Goal: Task Accomplishment & Management: Use online tool/utility

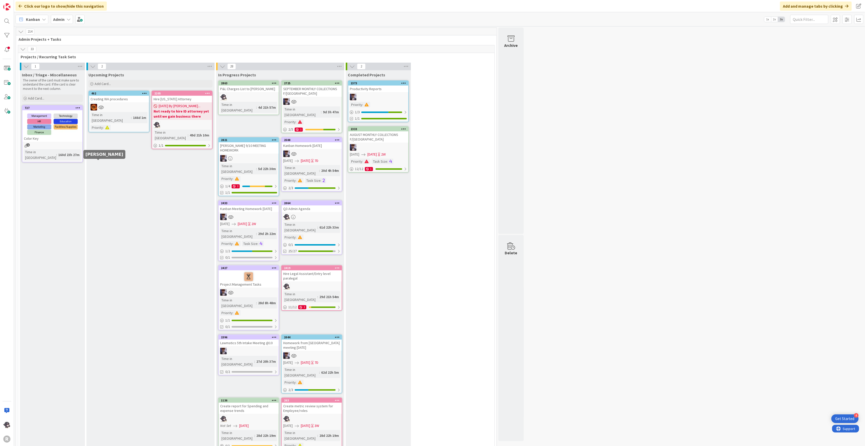
scroll to position [848, 0]
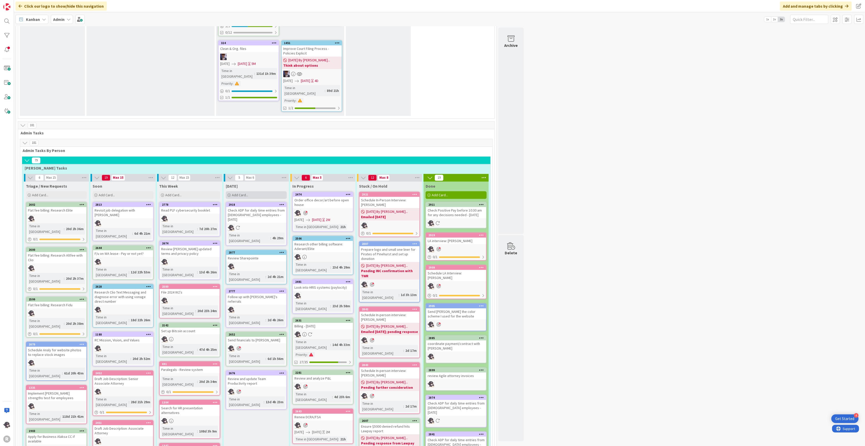
click at [264, 191] on div "Add Card..." at bounding box center [256, 195] width 61 height 8
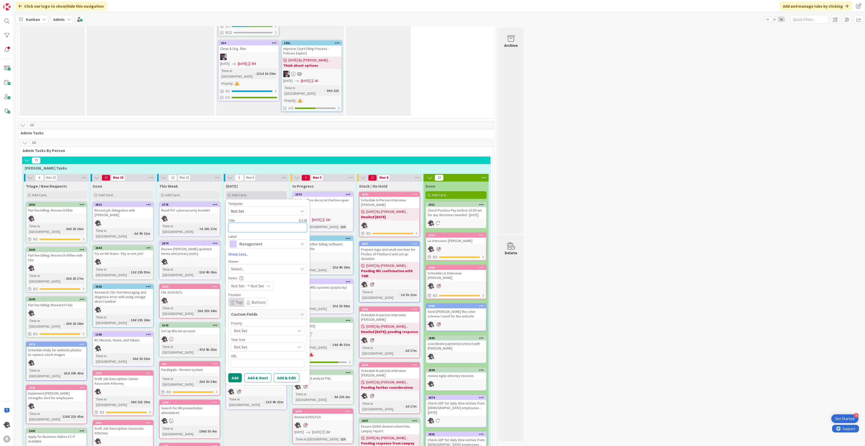
type textarea "J"
type textarea "x"
type textarea "Jo"
type textarea "x"
type textarea "Joh"
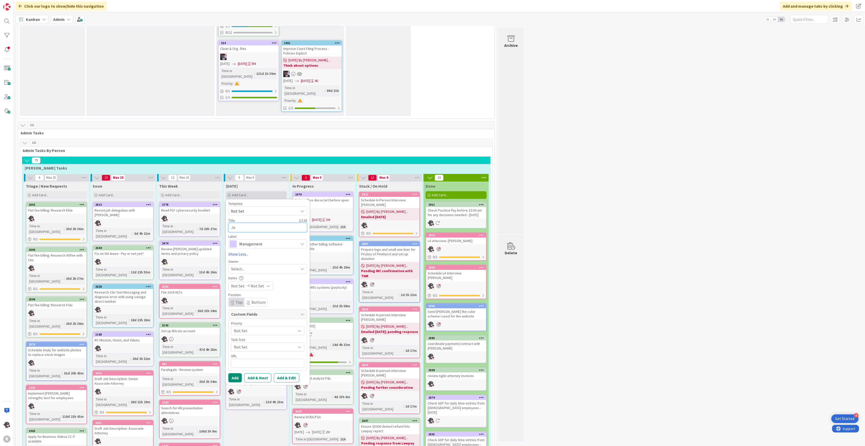
type textarea "x"
type textarea "[PERSON_NAME]"
type textarea "x"
type textarea "[PERSON_NAME]"
type textarea "x"
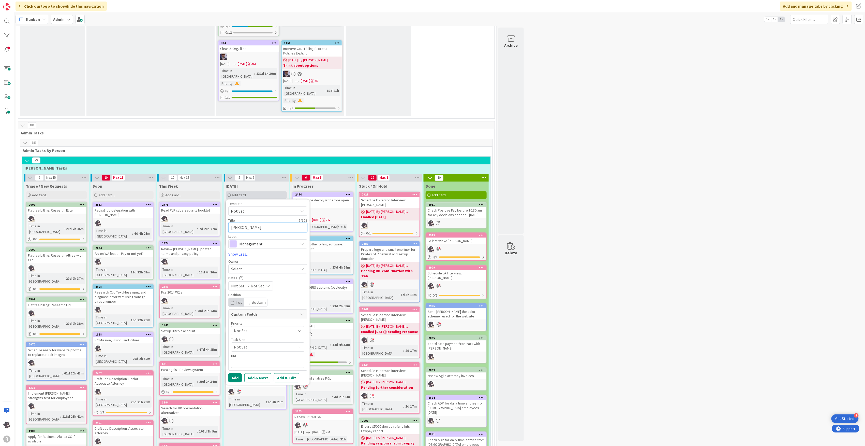
type textarea "[PERSON_NAME]"
type textarea "x"
type textarea "Joh"
type textarea "x"
type textarea "Jo"
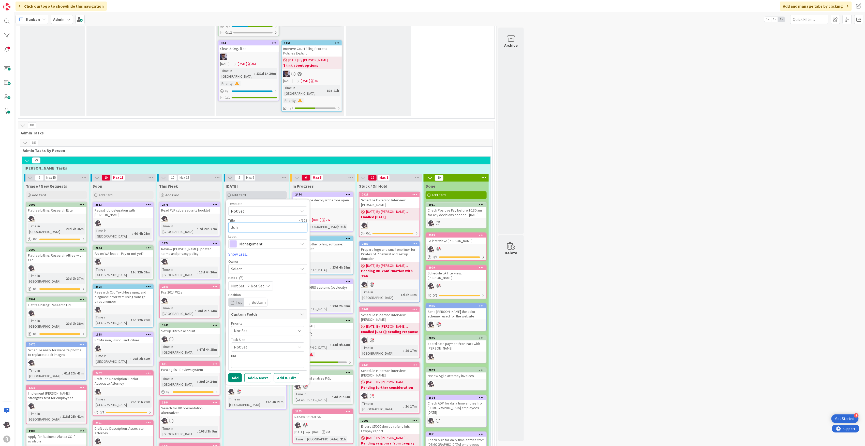
type textarea "x"
type textarea "J"
type textarea "x"
type textarea "M"
type textarea "x"
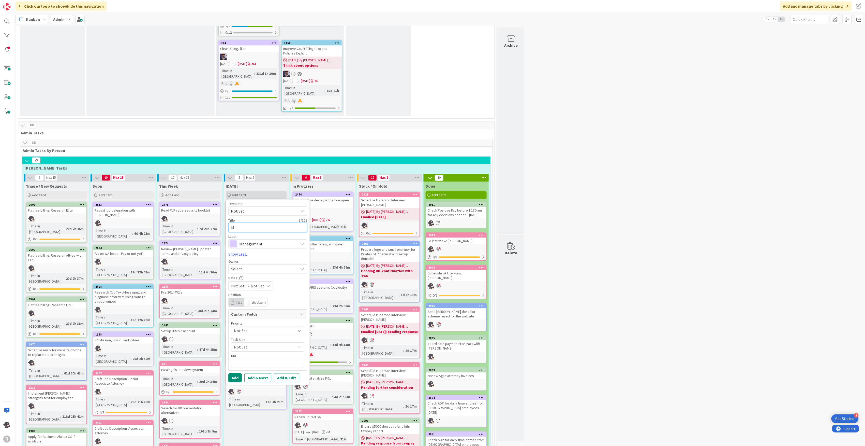
type textarea "Me"
type textarea "x"
type textarea "Mee"
type textarea "x"
type textarea "Meet"
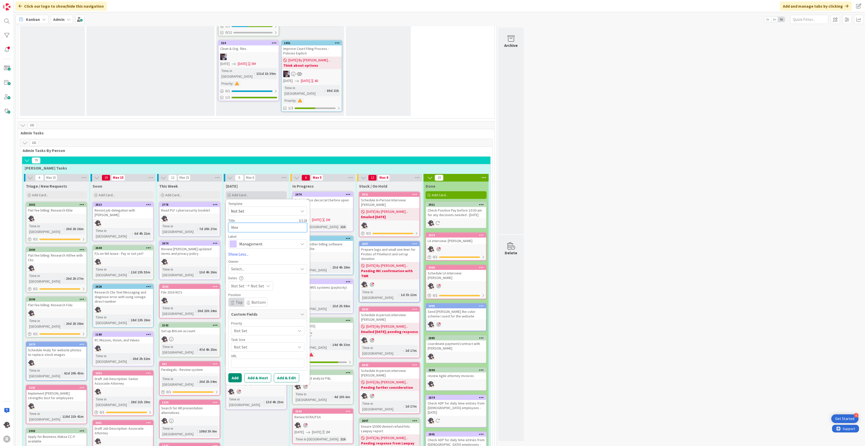
type textarea "x"
type textarea "Meeti"
type textarea "x"
type textarea "Meetin"
type textarea "x"
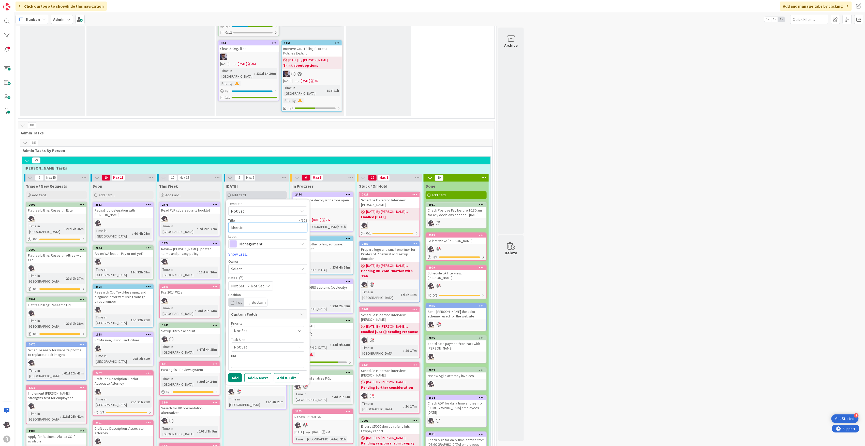
type textarea "Meeting"
type textarea "x"
type textarea "Meeting"
type textarea "x"
type textarea "Meeting w"
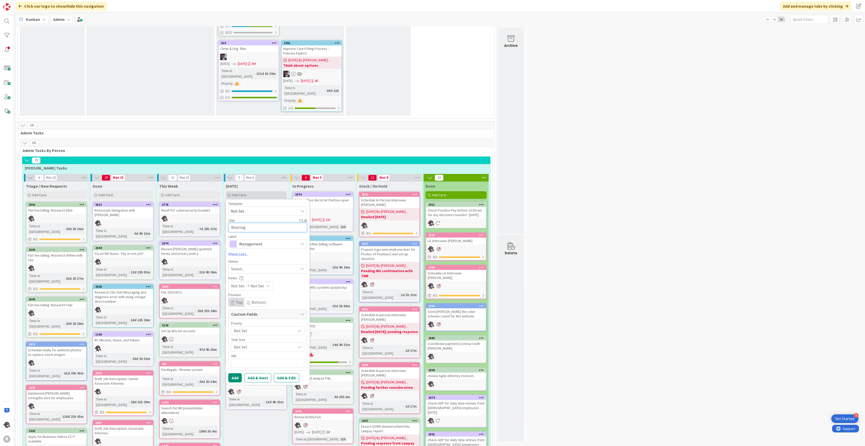
type textarea "x"
type textarea "Meeting wi"
type textarea "x"
type textarea "Meeting wit"
type textarea "x"
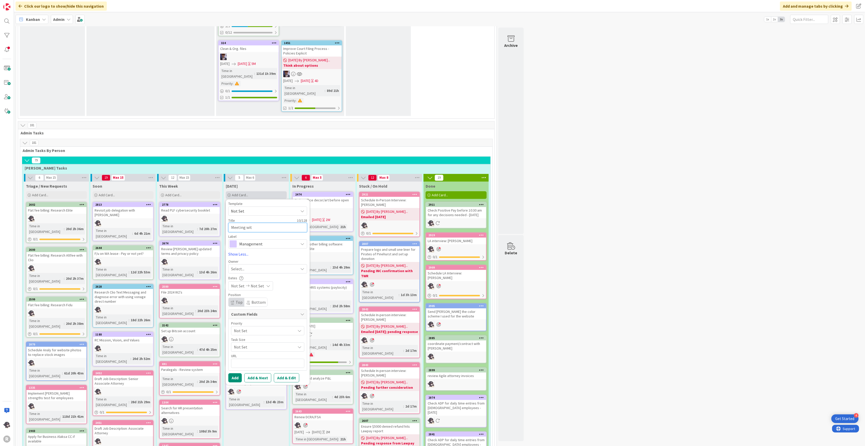
type textarea "Meeting with"
type textarea "x"
type textarea "Meeting with"
type textarea "x"
type textarea "Meeting with J"
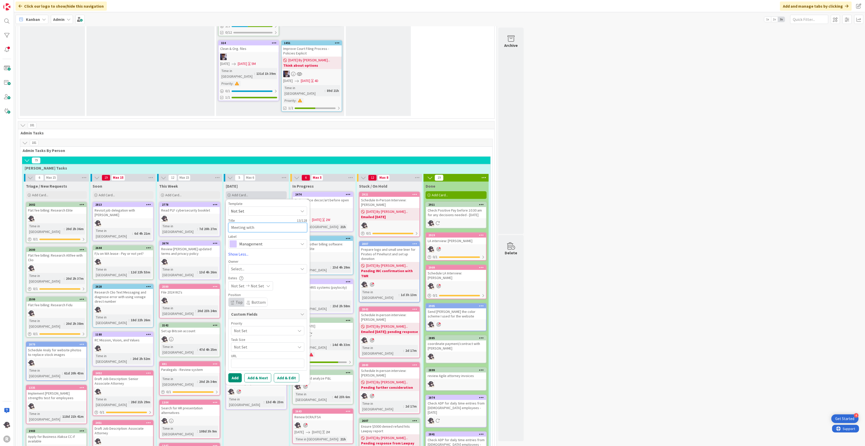
type textarea "x"
type textarea "Meeting with [PERSON_NAME]"
type textarea "x"
type textarea "Meeting with Joh"
type textarea "x"
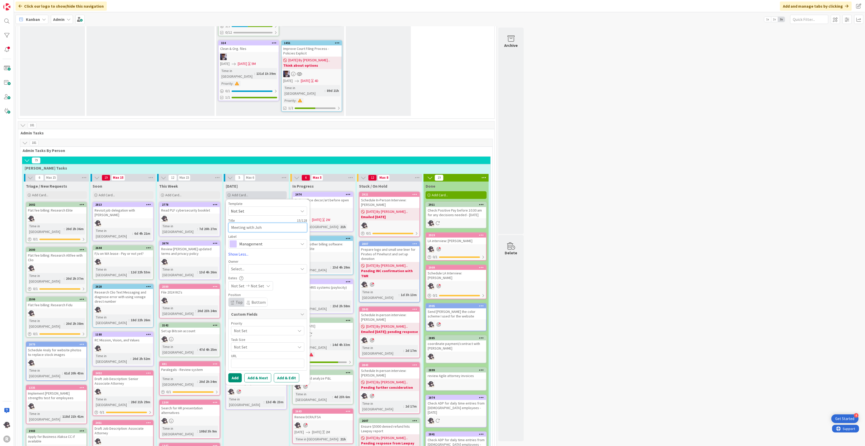
type textarea "Meeting with [PERSON_NAME]"
type textarea "x"
type textarea "Meeting with [PERSON_NAME]"
type textarea "x"
type textarea "Meeting with [PERSON_NAME]"
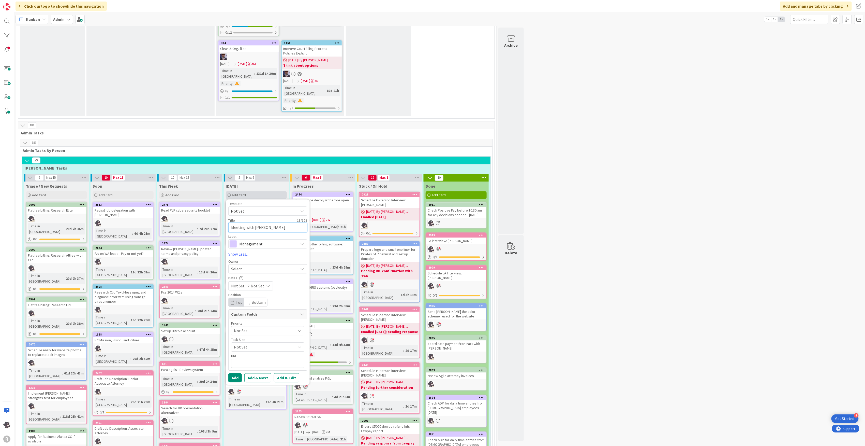
type textarea "x"
type textarea "Meeting with [PERSON_NAME]"
type textarea "x"
type textarea "Meeting with [PERSON_NAME]"
type textarea "x"
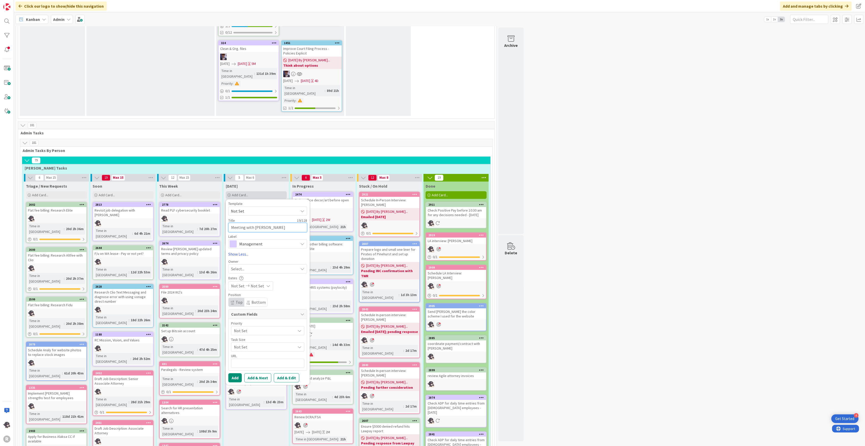
type textarea "Meeting with [PERSON_NAME]"
type textarea "x"
type textarea "Meeting with [PERSON_NAME]"
type textarea "x"
type textarea "Meeting with [PERSON_NAME]"
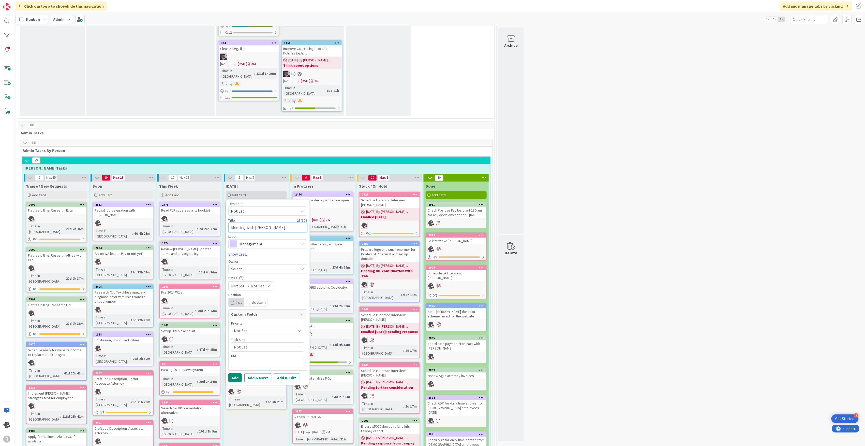
type textarea "x"
type textarea "Meeting with [PERSON_NAME]"
type textarea "x"
type textarea "Meeting with [PERSON_NAME]"
type textarea "x"
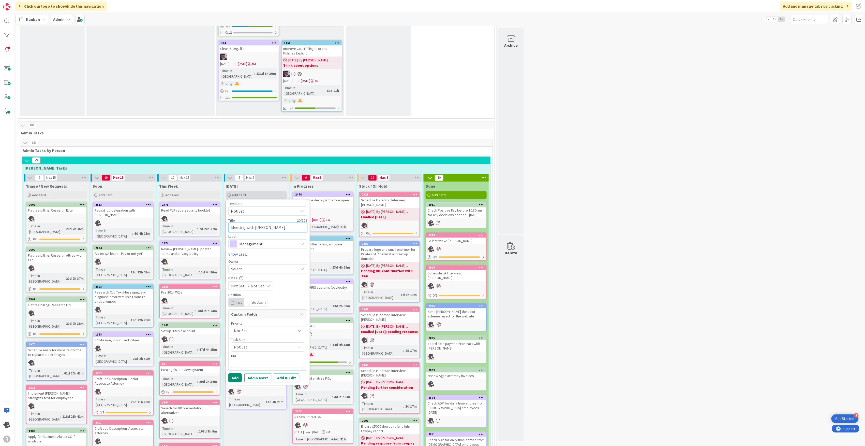
type textarea "Meeting with [PERSON_NAME]"
type textarea "x"
type textarea "Meeting with [PERSON_NAME]"
type textarea "x"
type textarea "Meeting with [PERSON_NAME]"
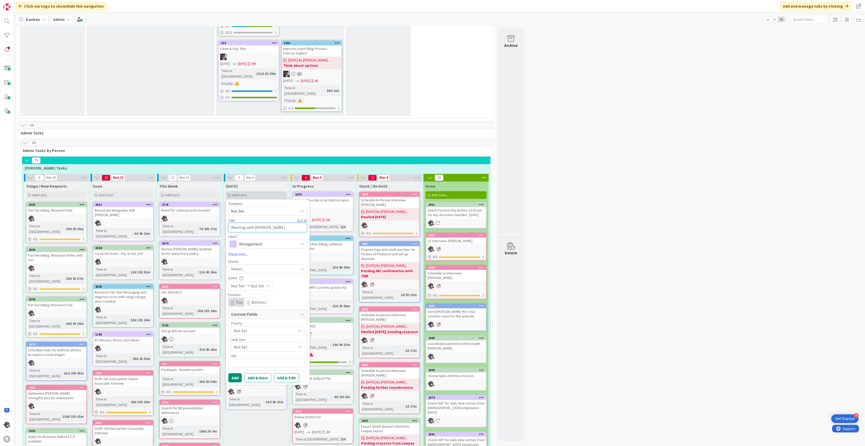
type textarea "x"
type textarea "Meeting with [PERSON_NAME]"
type textarea "x"
type textarea "Meeting with [PERSON_NAME]"
type textarea "x"
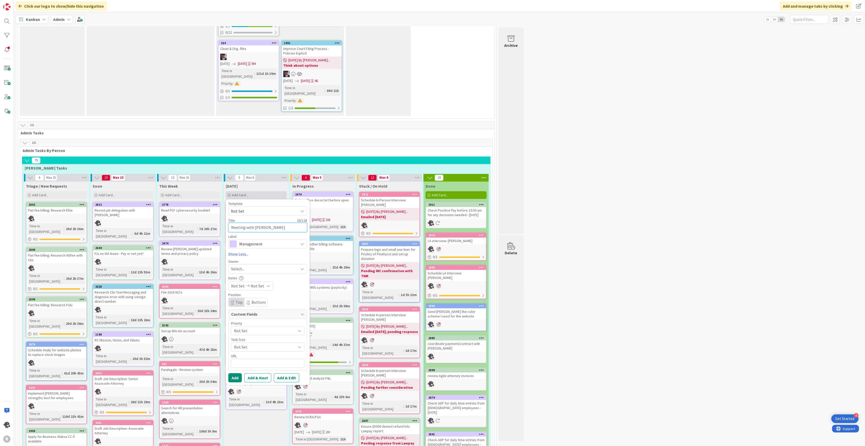
type textarea "Meeting with [PERSON_NAME]"
type textarea "x"
type textarea "Meeting with [PERSON_NAME]"
type textarea "x"
type textarea "Meeting with [PERSON_NAME]"
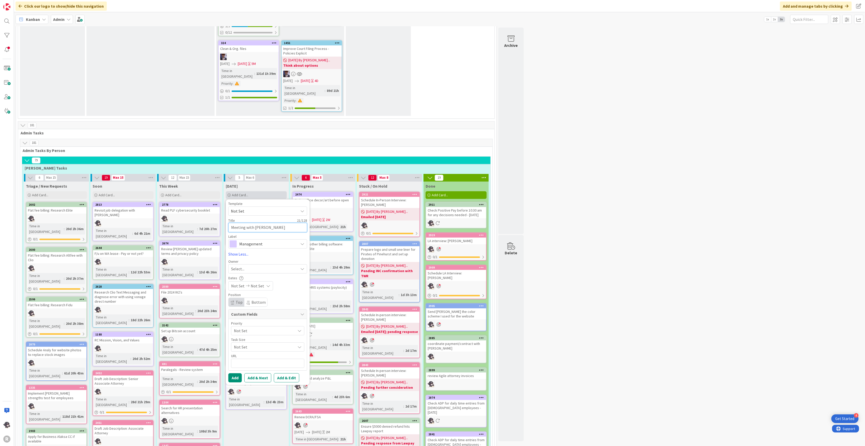
type textarea "x"
type textarea "Meeting with [PERSON_NAME]"
type textarea "x"
type textarea "Meeting with [PERSON_NAME]"
type textarea "x"
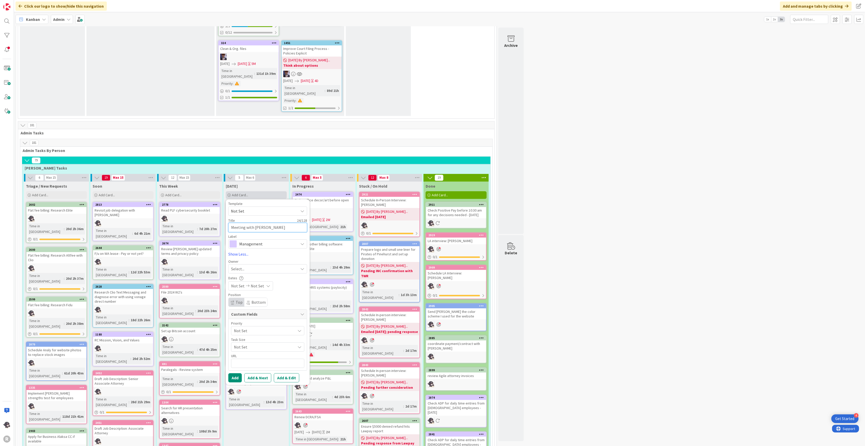
type textarea "Meeting with [PERSON_NAME] @"
type textarea "x"
type textarea "Meeting with [PERSON_NAME] @"
type textarea "x"
type textarea "Meeting with [PERSON_NAME] @ 1"
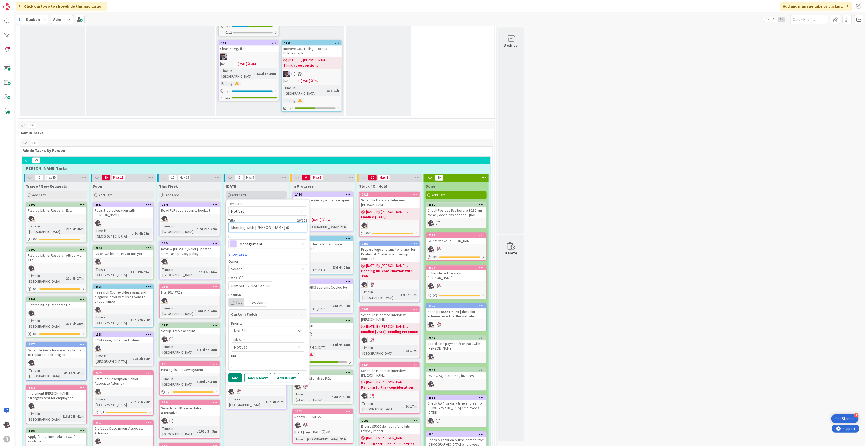
type textarea "x"
type textarea "Meeting with [PERSON_NAME] @ 10"
type textarea "x"
type textarea "Meeting with [PERSON_NAME] @ 10a"
type textarea "x"
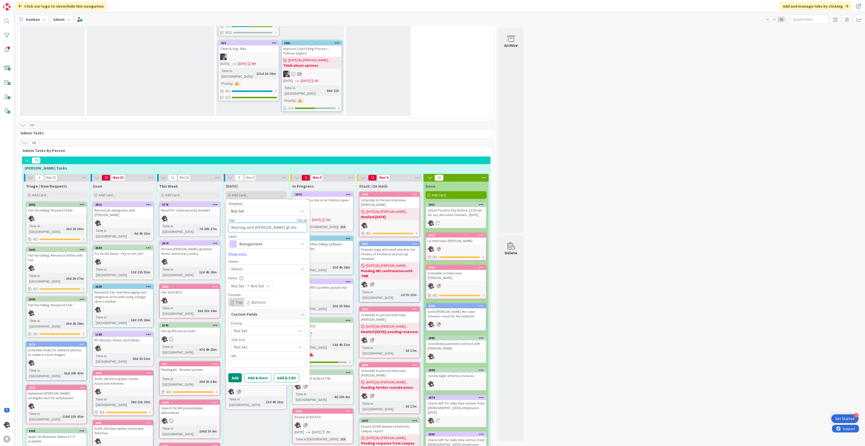
type textarea "Meeting with [PERSON_NAME] @ 10am"
type textarea "x"
type textarea "Meeting with [PERSON_NAME] @ 10am"
click at [275, 240] on span "Management" at bounding box center [267, 243] width 56 height 7
click at [269, 316] on span "Systems Improvement" at bounding box center [278, 320] width 62 height 8
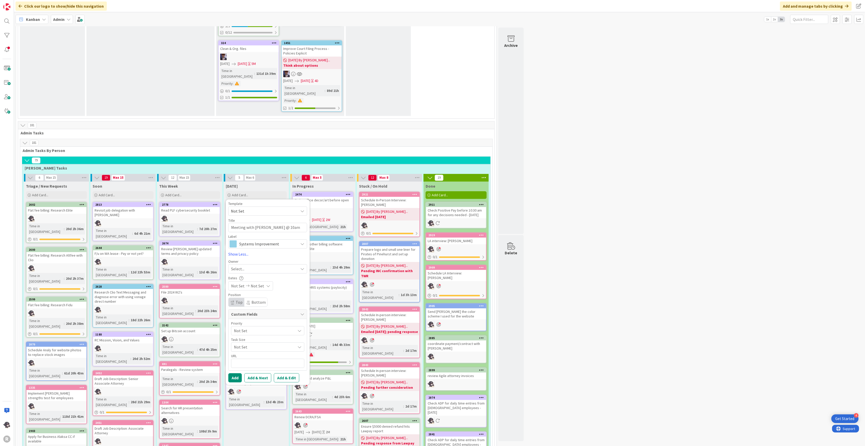
click at [244, 266] on span "Select..." at bounding box center [237, 269] width 13 height 6
click at [265, 298] on span "[PERSON_NAME]" at bounding box center [260, 302] width 25 height 8
type textarea "x"
drag, startPoint x: 232, startPoint y: 293, endPoint x: 235, endPoint y: 290, distance: 4.1
click at [232, 373] on button "Add" at bounding box center [234, 377] width 13 height 9
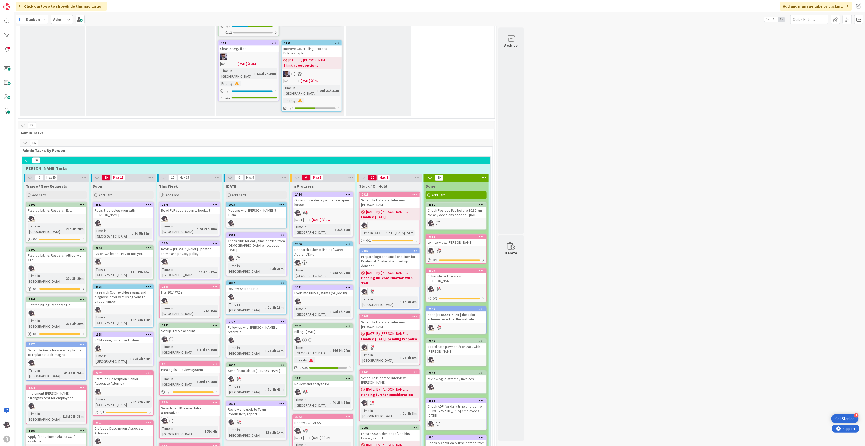
click at [285, 203] on div at bounding box center [281, 205] width 9 height 4
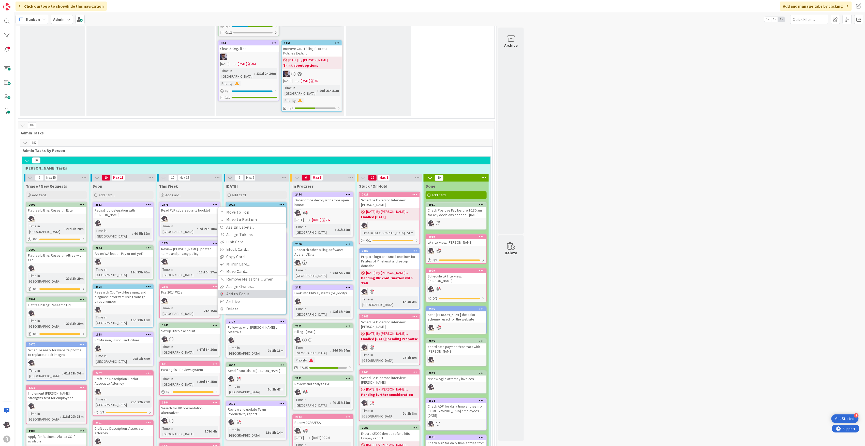
click at [239, 290] on link "Add to Focus" at bounding box center [252, 293] width 69 height 7
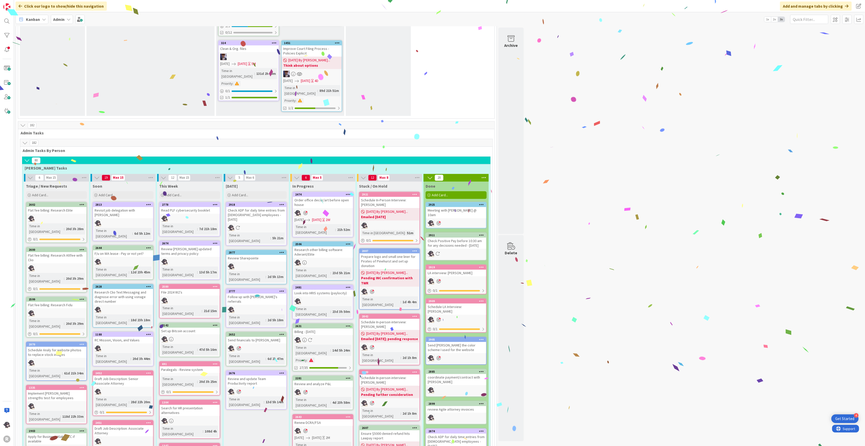
click at [347, 192] on icon at bounding box center [348, 194] width 5 height 4
